Goal: Information Seeking & Learning: Find specific fact

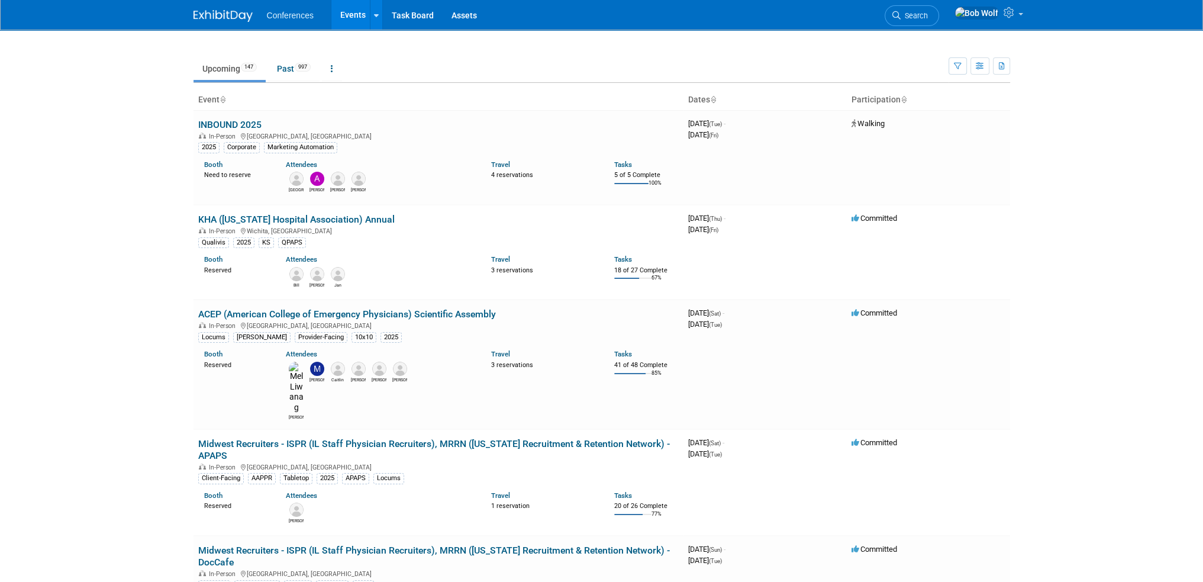
click at [928, 16] on span "Search" at bounding box center [913, 15] width 27 height 9
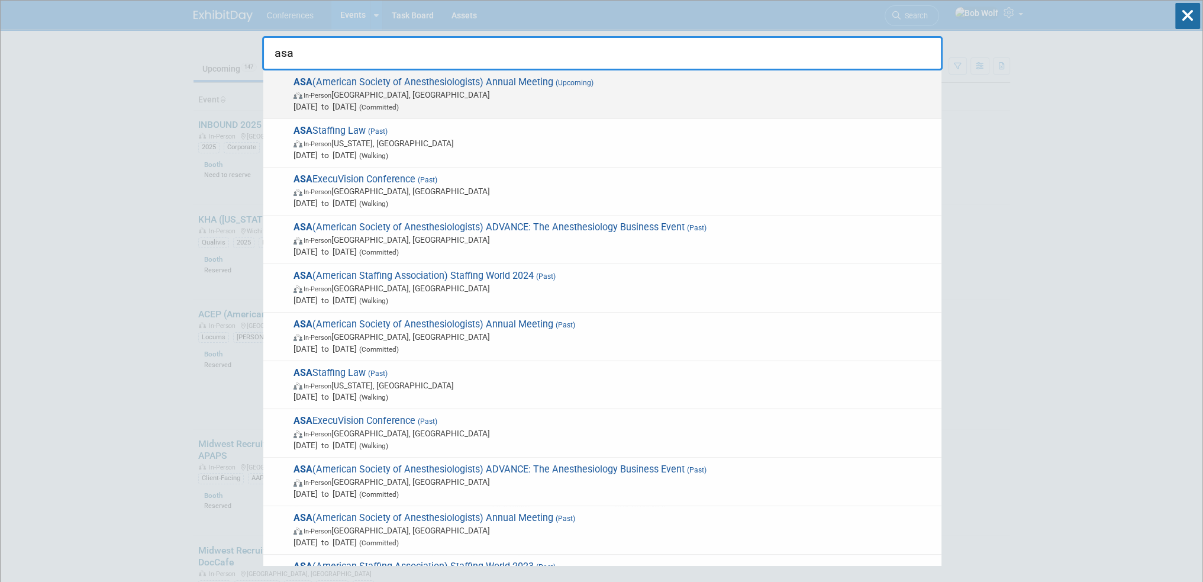
type input "asa"
click at [508, 80] on span "ASA (American Society of Anesthesiologists) Annual Meeting (Upcoming) In-Person…" at bounding box center [612, 94] width 645 height 36
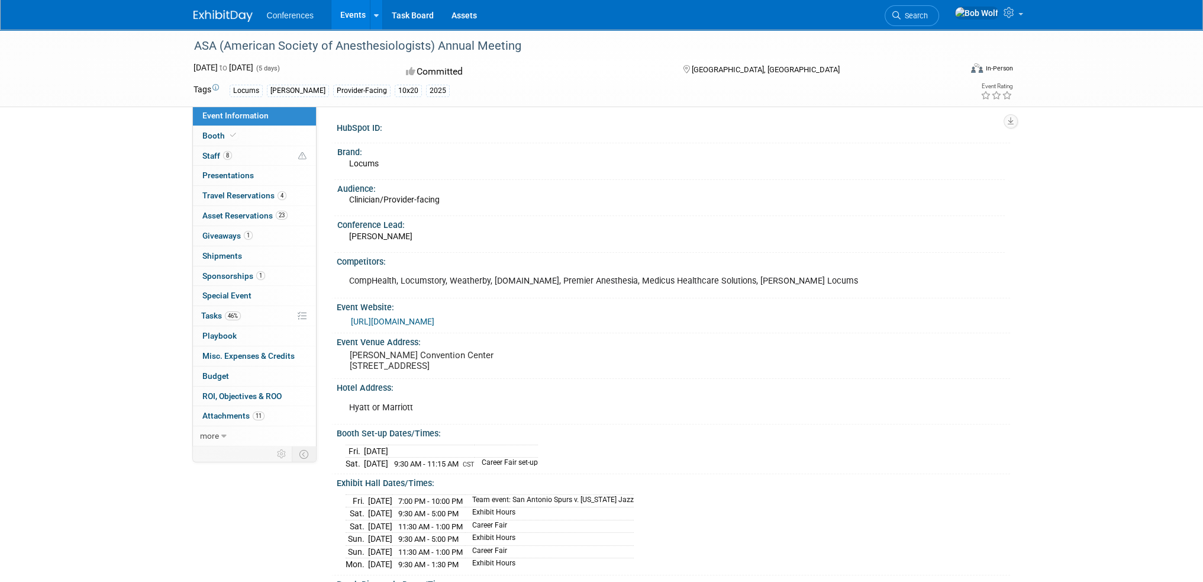
click at [434, 319] on link "[URL][DOMAIN_NAME]" at bounding box center [392, 321] width 83 height 9
